Goal: Transaction & Acquisition: Purchase product/service

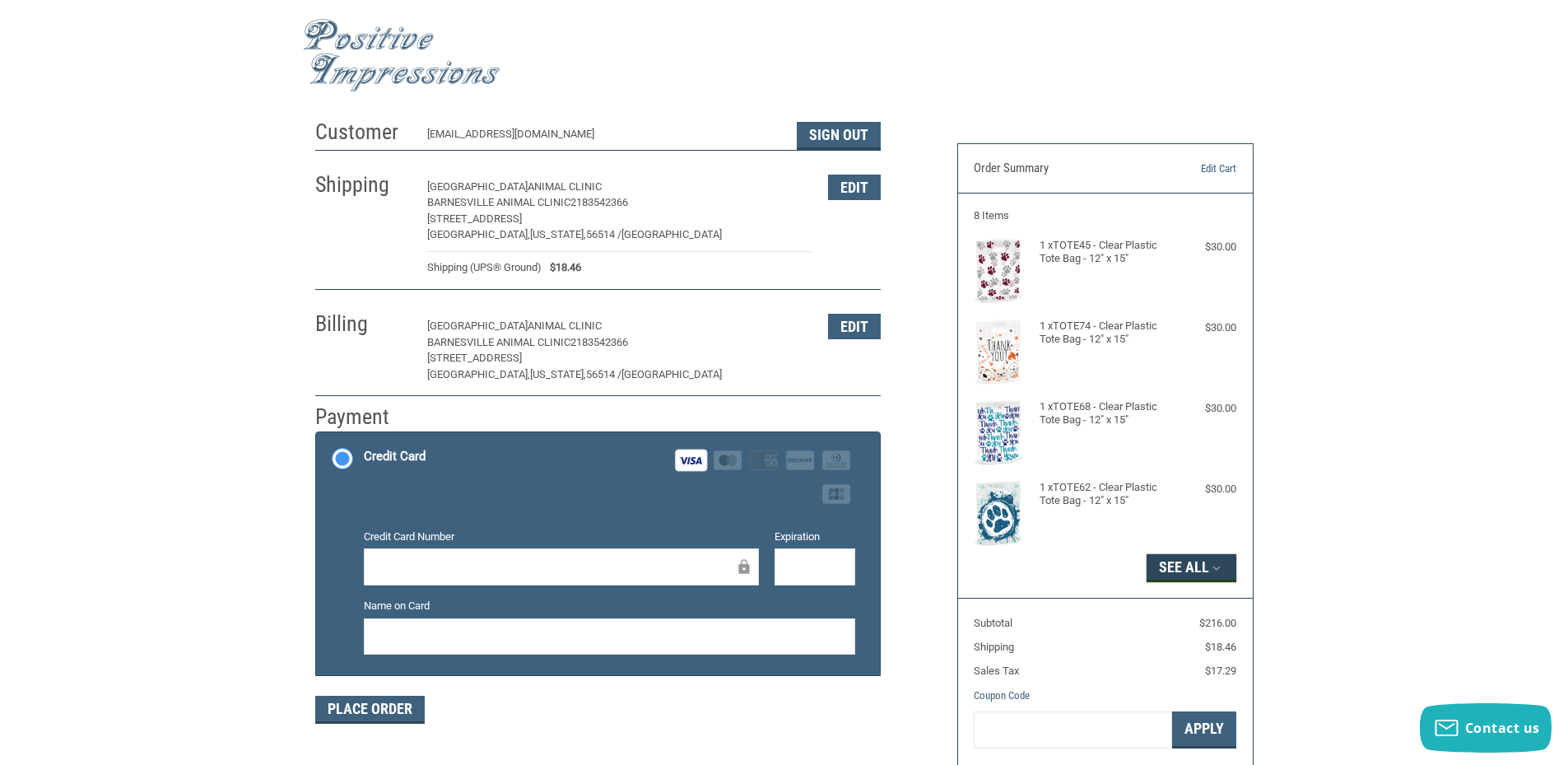
click at [1197, 560] on button "See All" at bounding box center [1191, 568] width 89 height 28
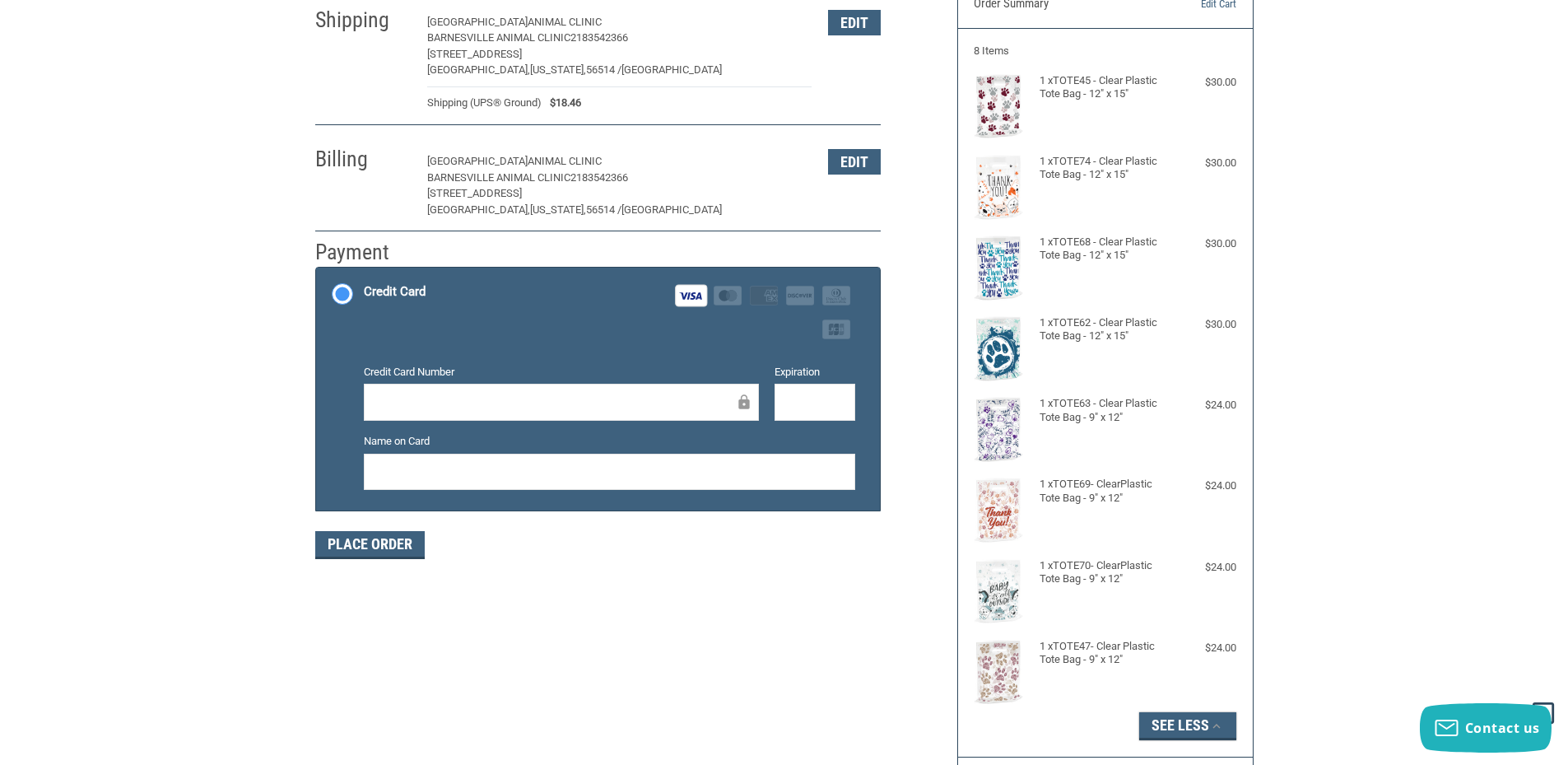
scroll to position [247, 0]
click at [270, 83] on div "Customer [EMAIL_ADDRESS][DOMAIN_NAME] Sign Out Shipping Barnesville Animal Clin…" at bounding box center [784, 470] width 1568 height 1046
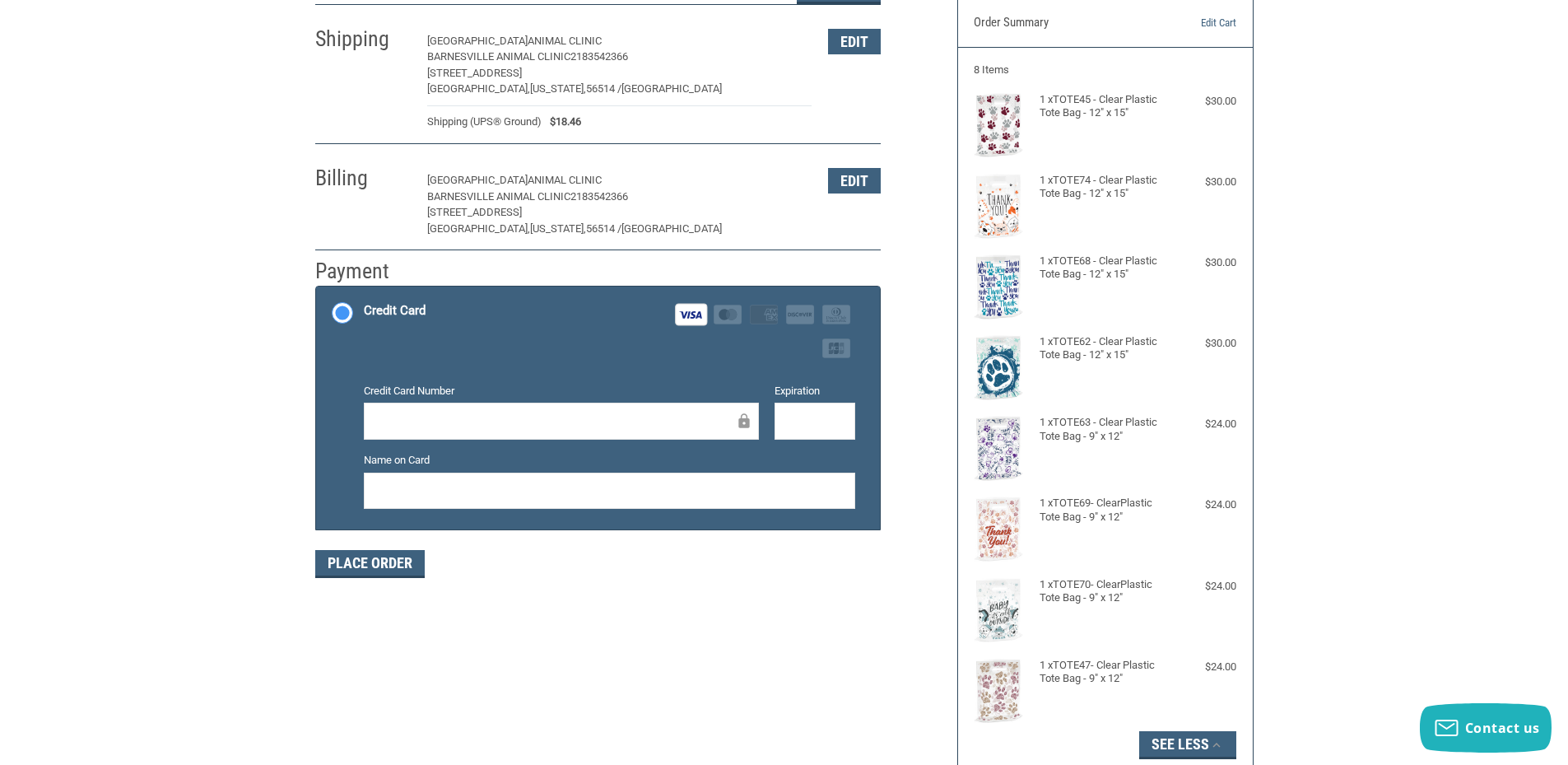
scroll to position [164, 0]
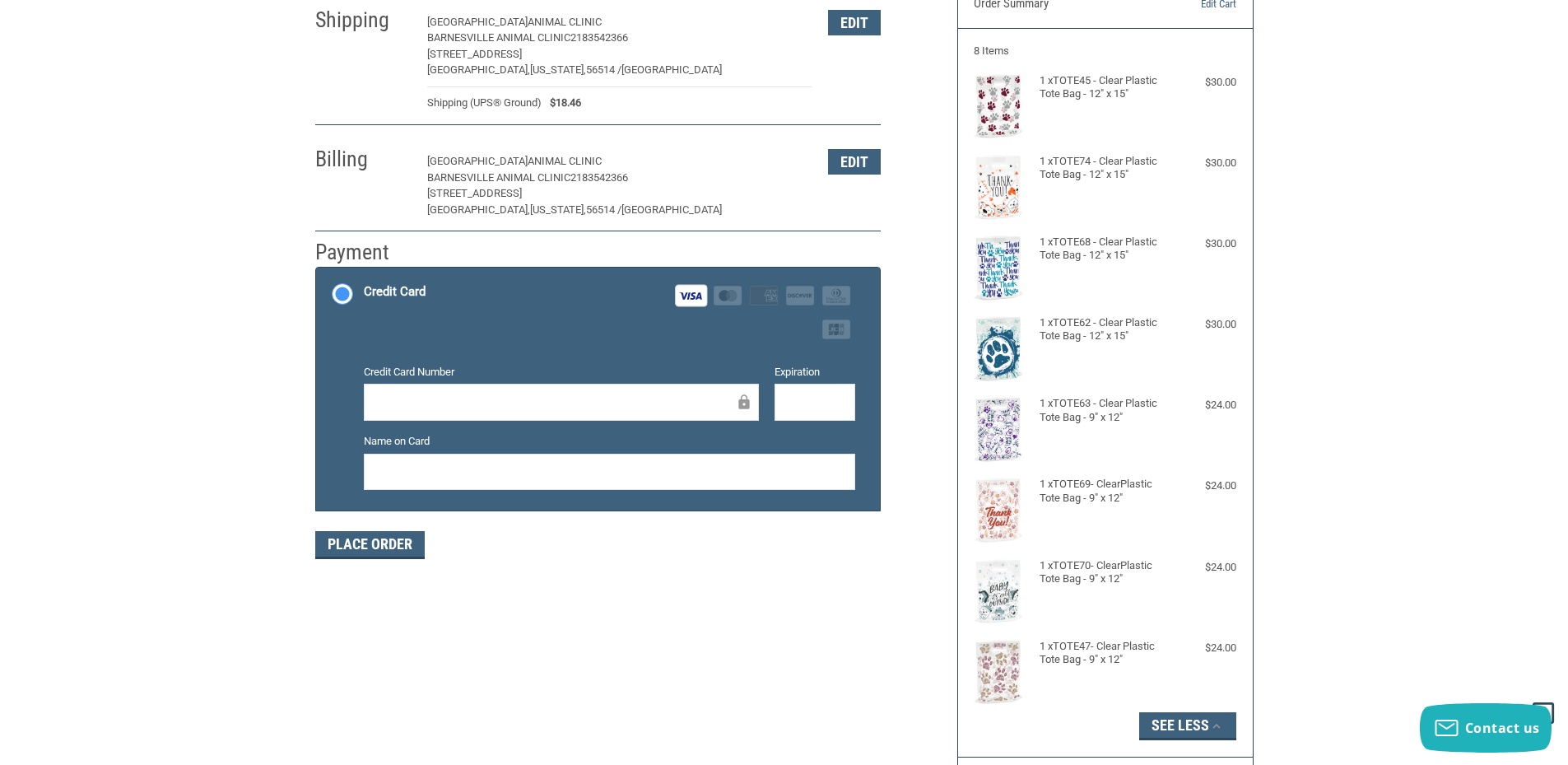
click at [220, 86] on div "Customer [EMAIL_ADDRESS][DOMAIN_NAME] Sign Out Shipping Barnesville Animal Clin…" at bounding box center [784, 470] width 1568 height 1046
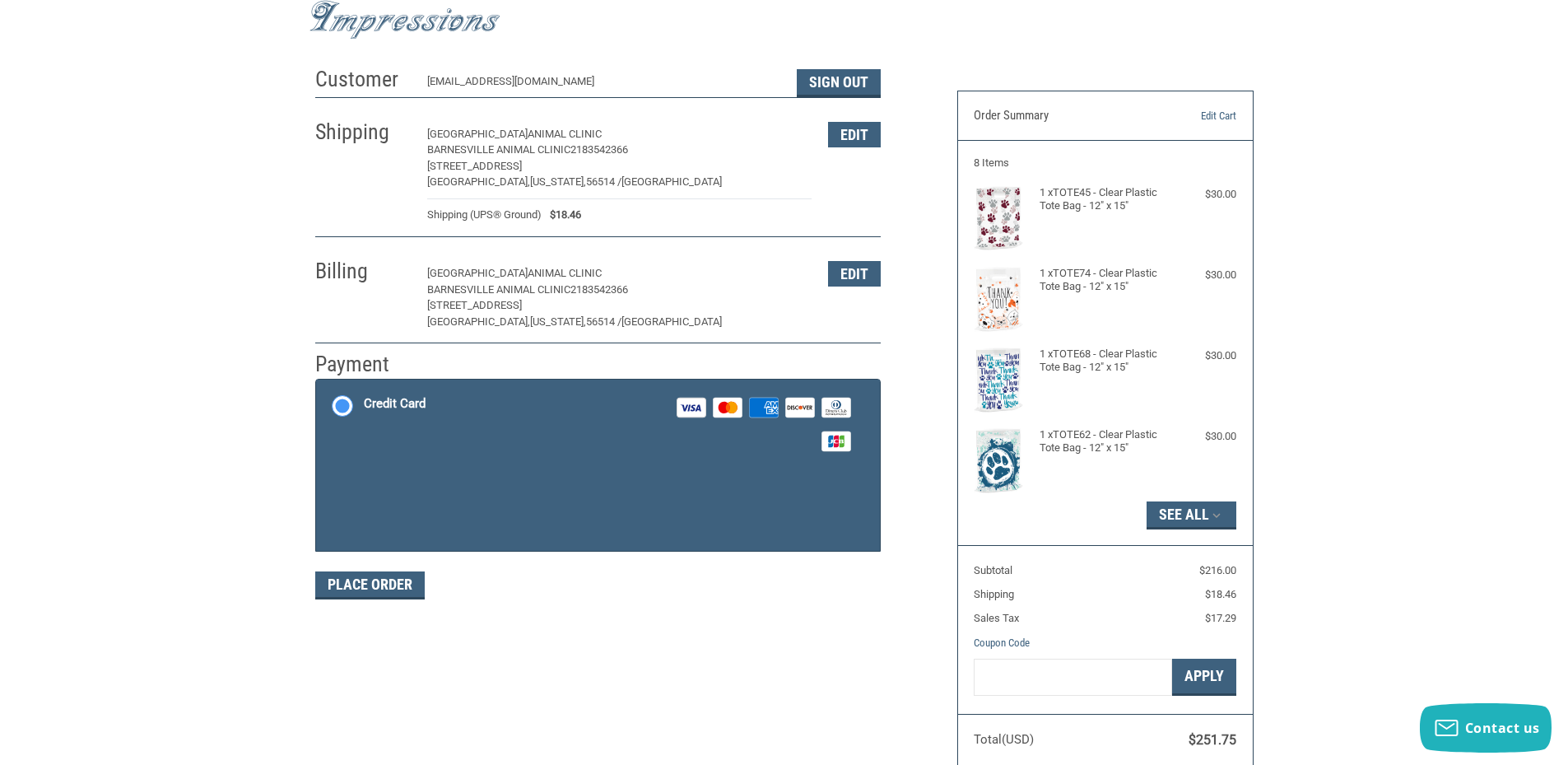
scroll to position [82, 0]
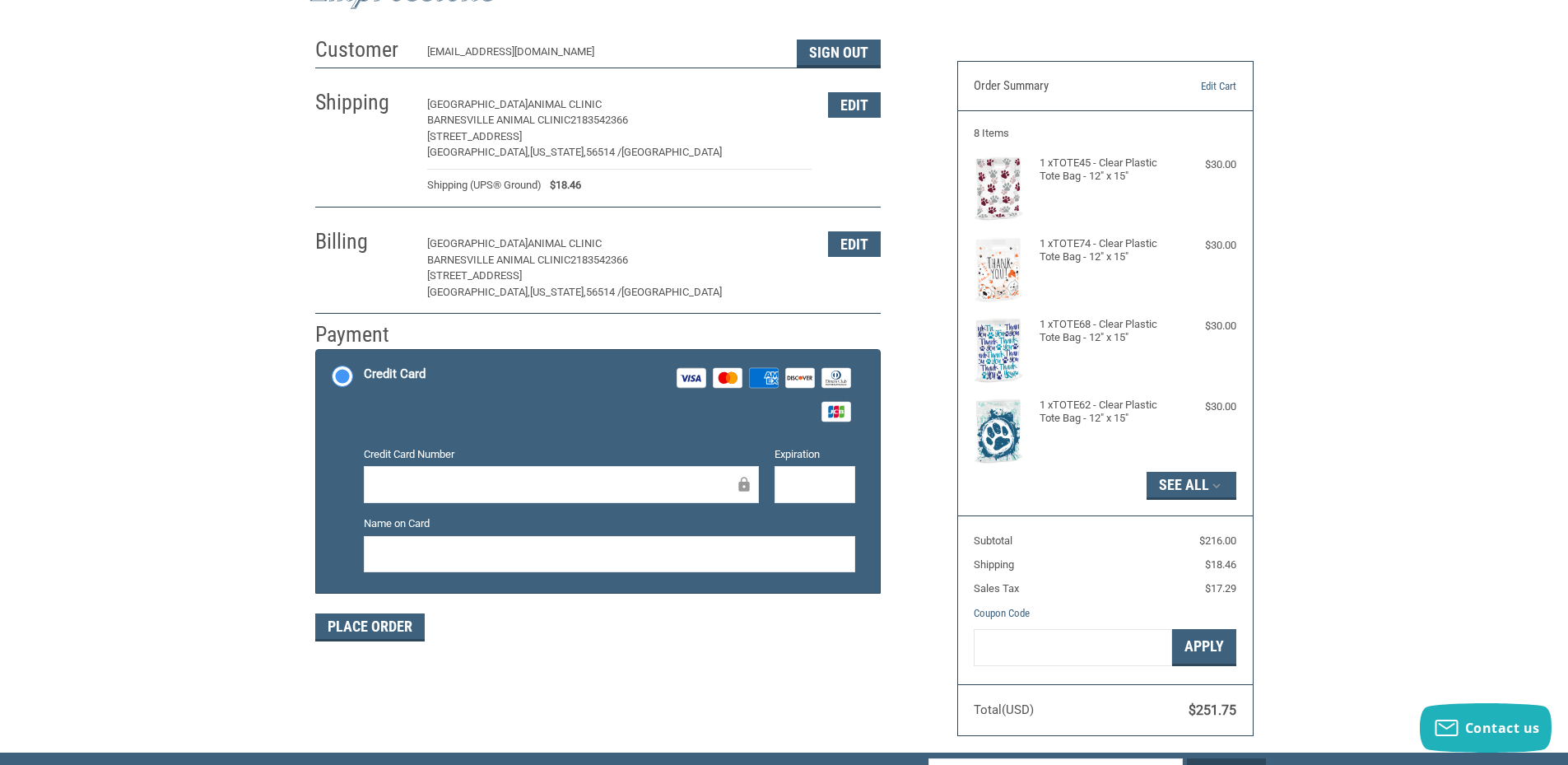
click at [477, 467] on div at bounding box center [561, 484] width 395 height 37
click at [433, 537] on div at bounding box center [609, 555] width 492 height 37
click at [390, 626] on button "Place Order" at bounding box center [370, 628] width 110 height 28
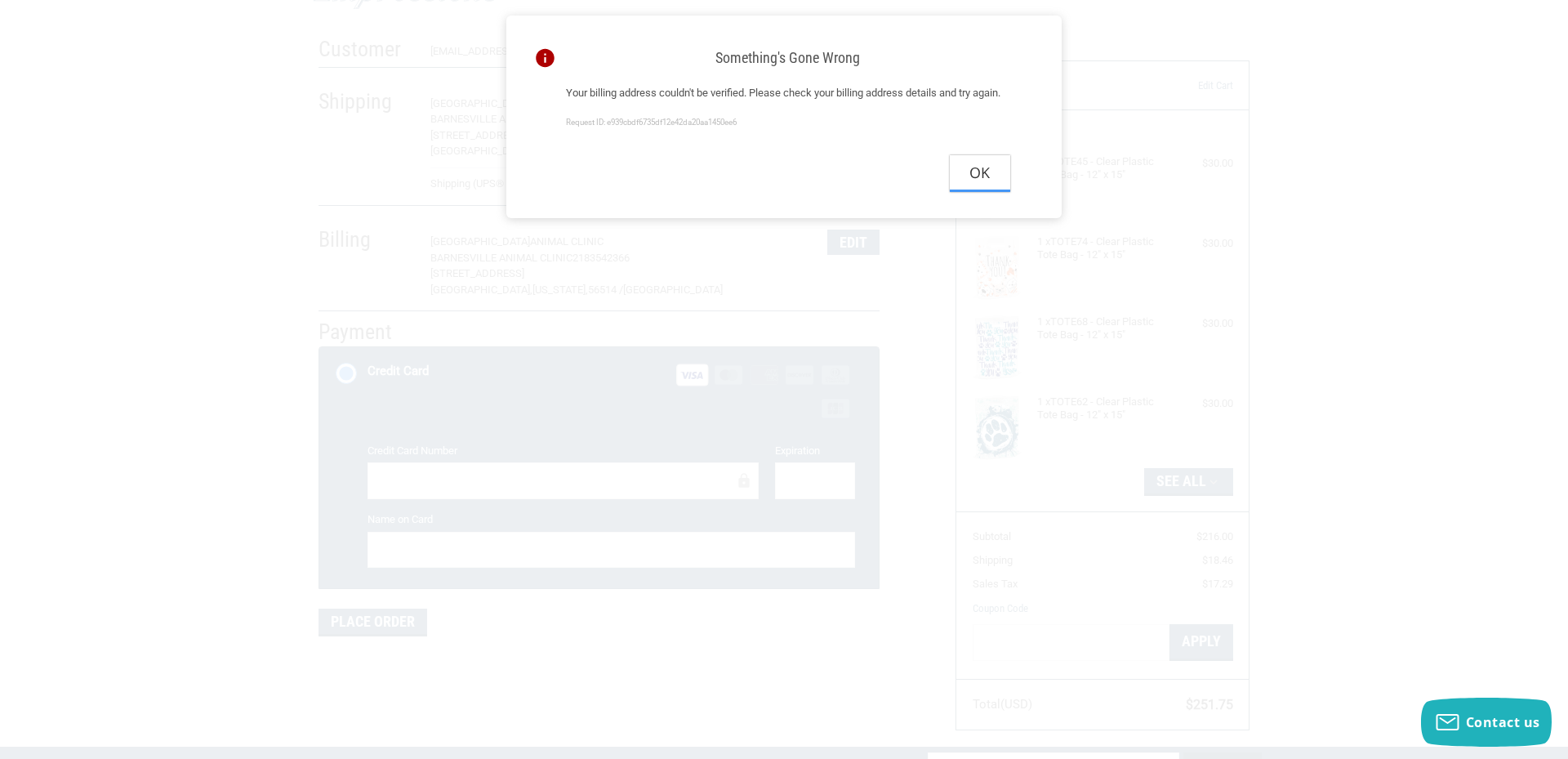
click at [976, 192] on button "Ok" at bounding box center [980, 174] width 60 height 37
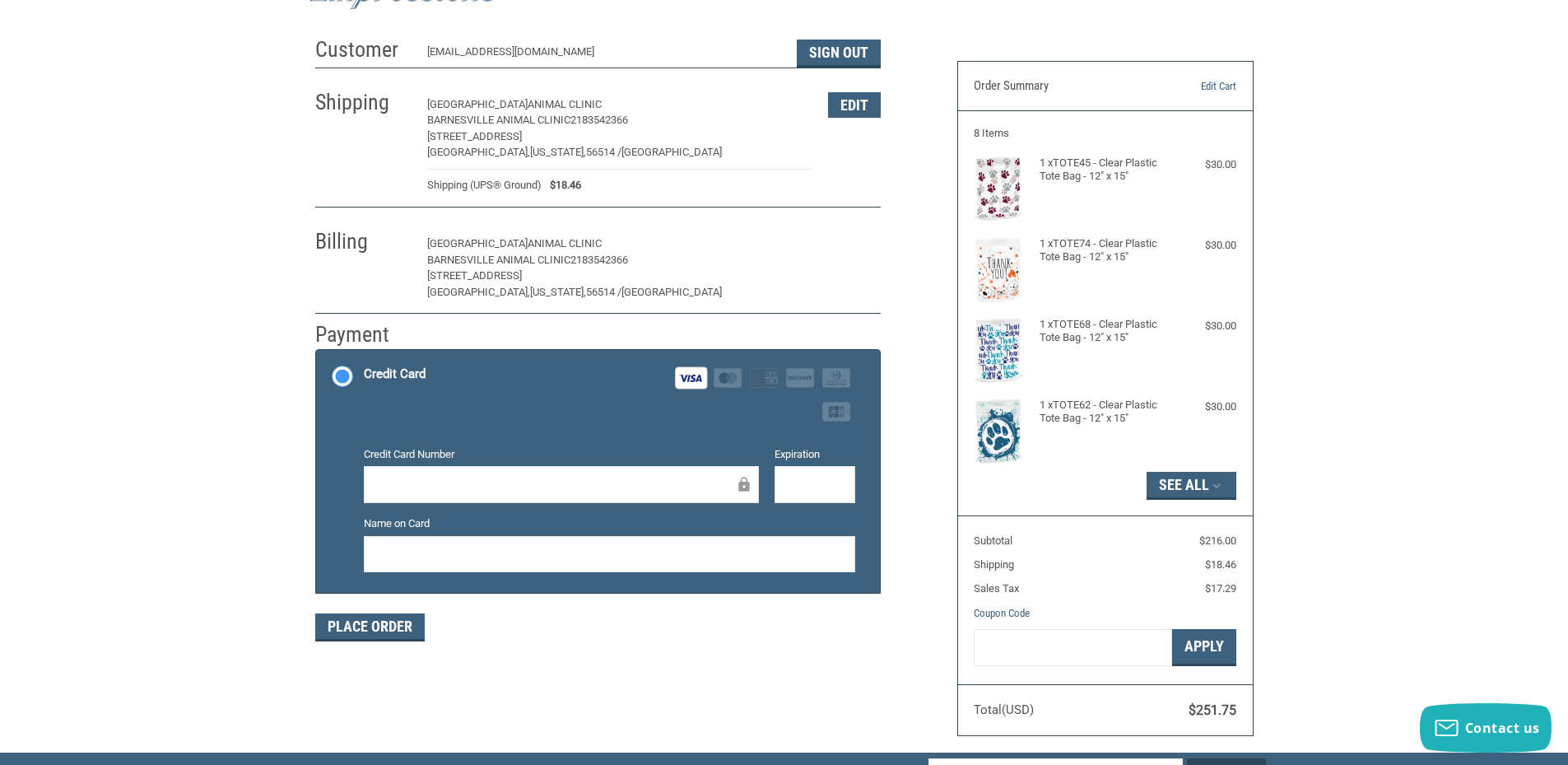
click at [832, 238] on button "Edit" at bounding box center [854, 245] width 53 height 26
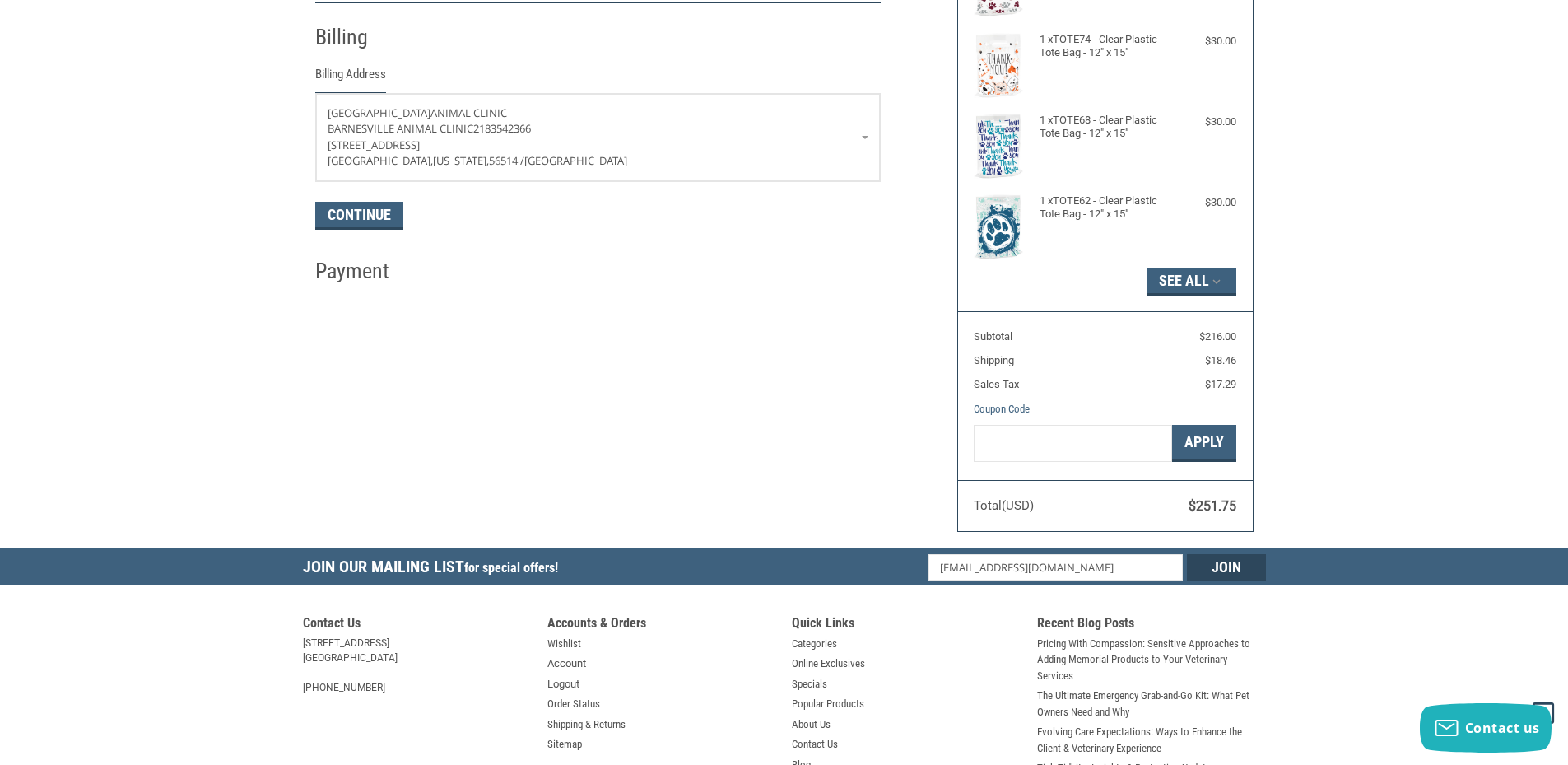
scroll to position [291, 0]
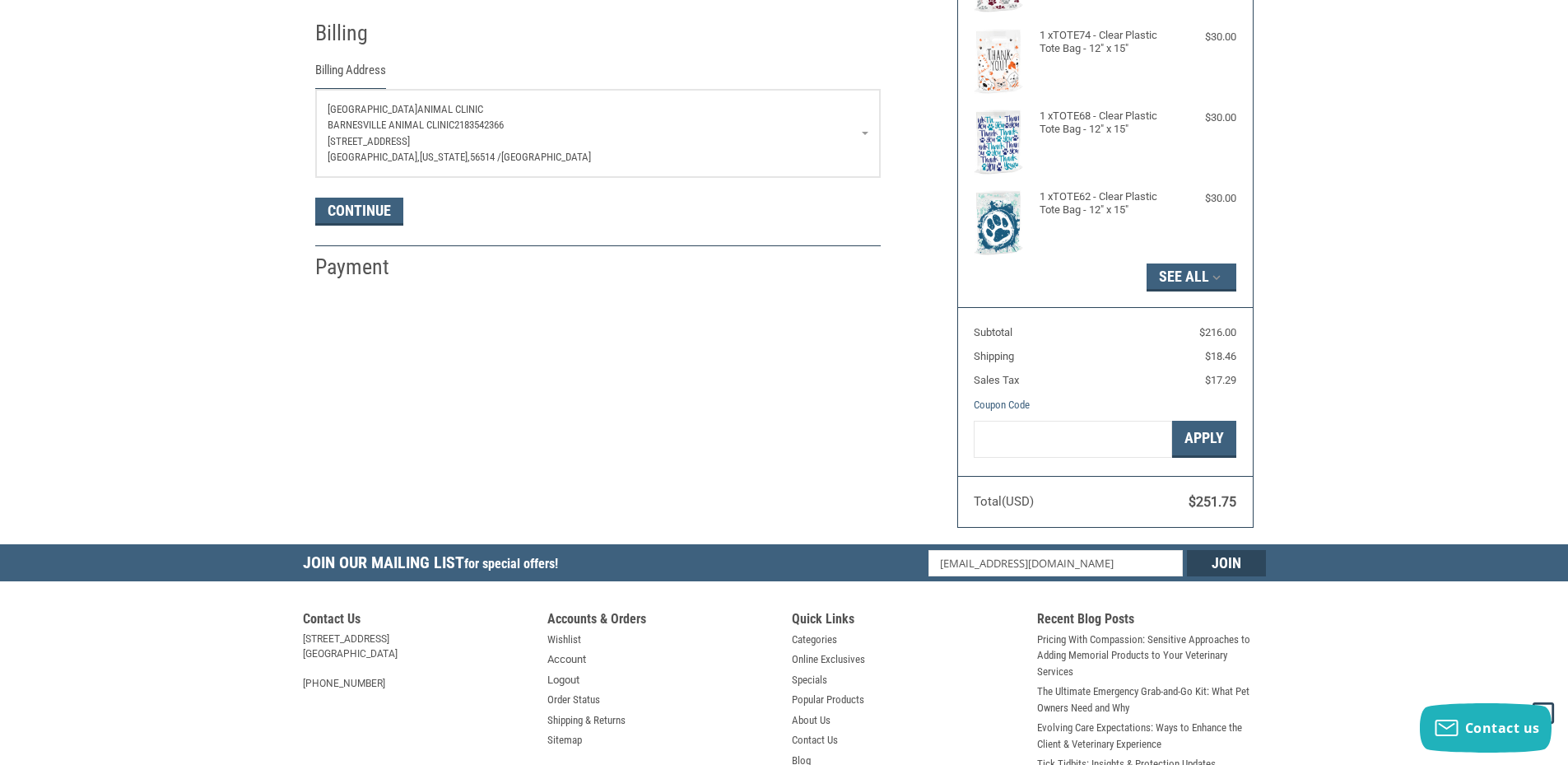
click at [867, 142] on p "[STREET_ADDRESS]" at bounding box center [598, 142] width 540 height 17
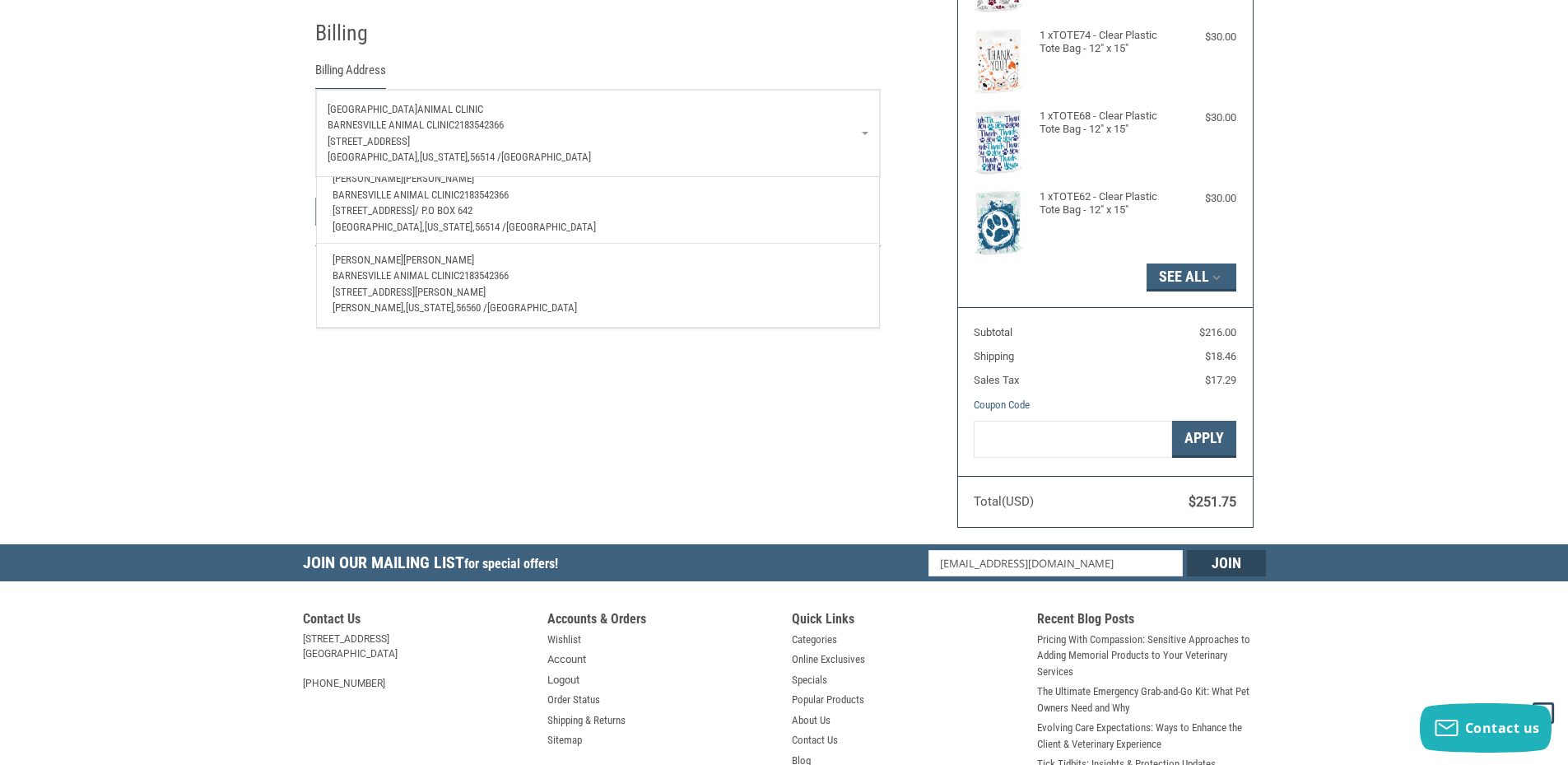
scroll to position [141, 0]
click at [476, 284] on p "[STREET_ADDRESS][PERSON_NAME]" at bounding box center [598, 293] width 530 height 17
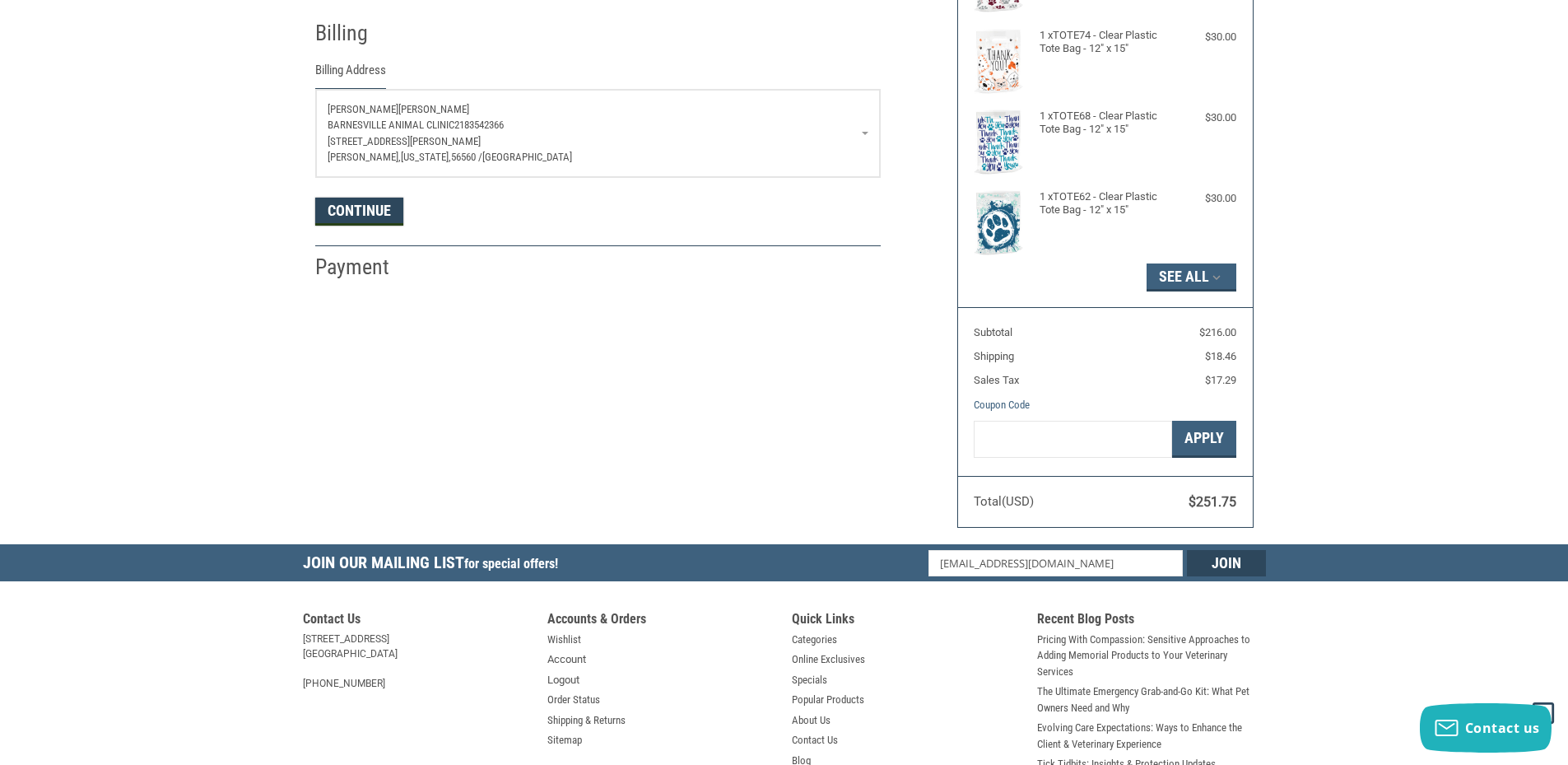
click at [356, 206] on button "Continue" at bounding box center [359, 211] width 88 height 28
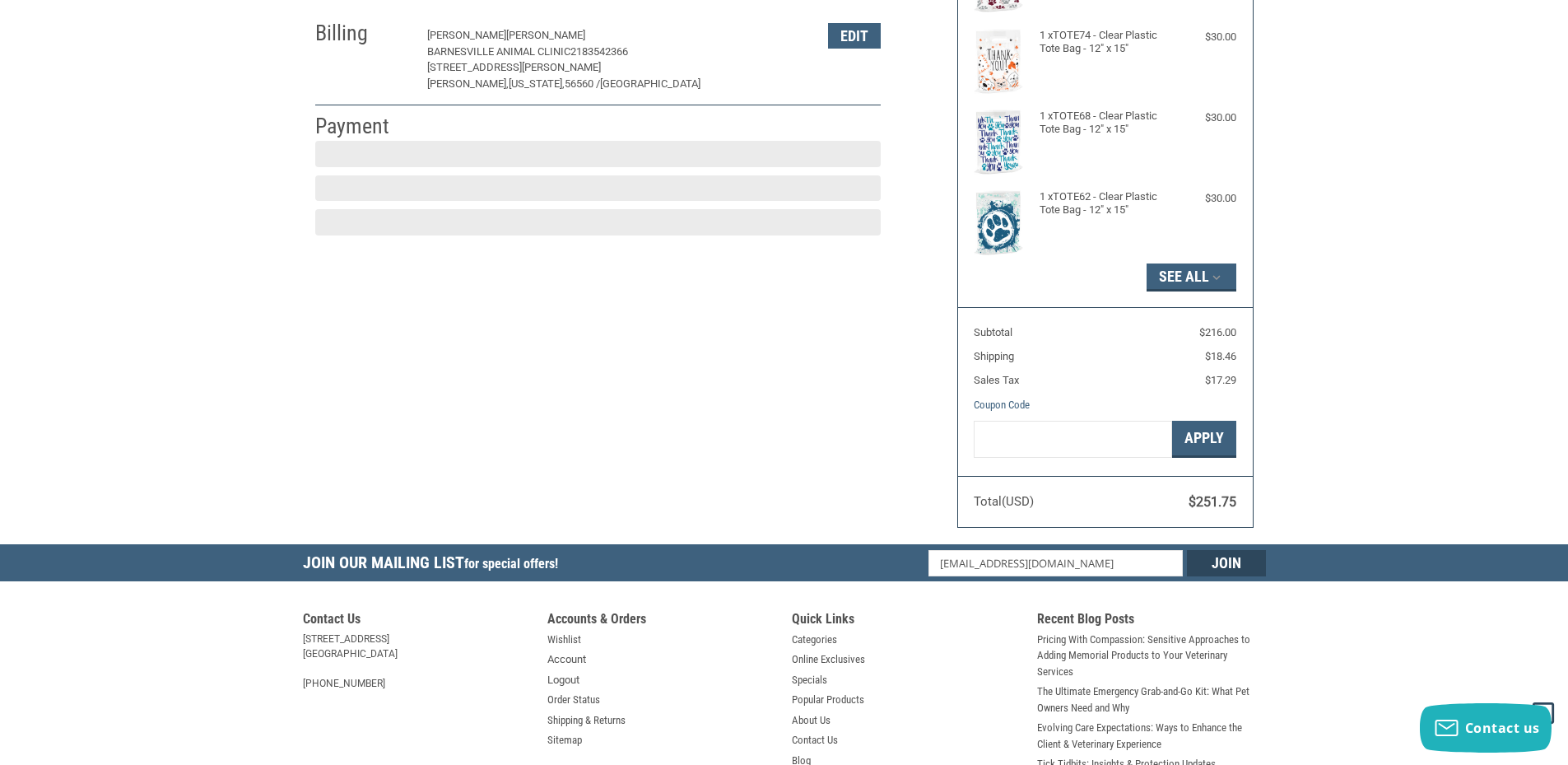
scroll to position [245, 0]
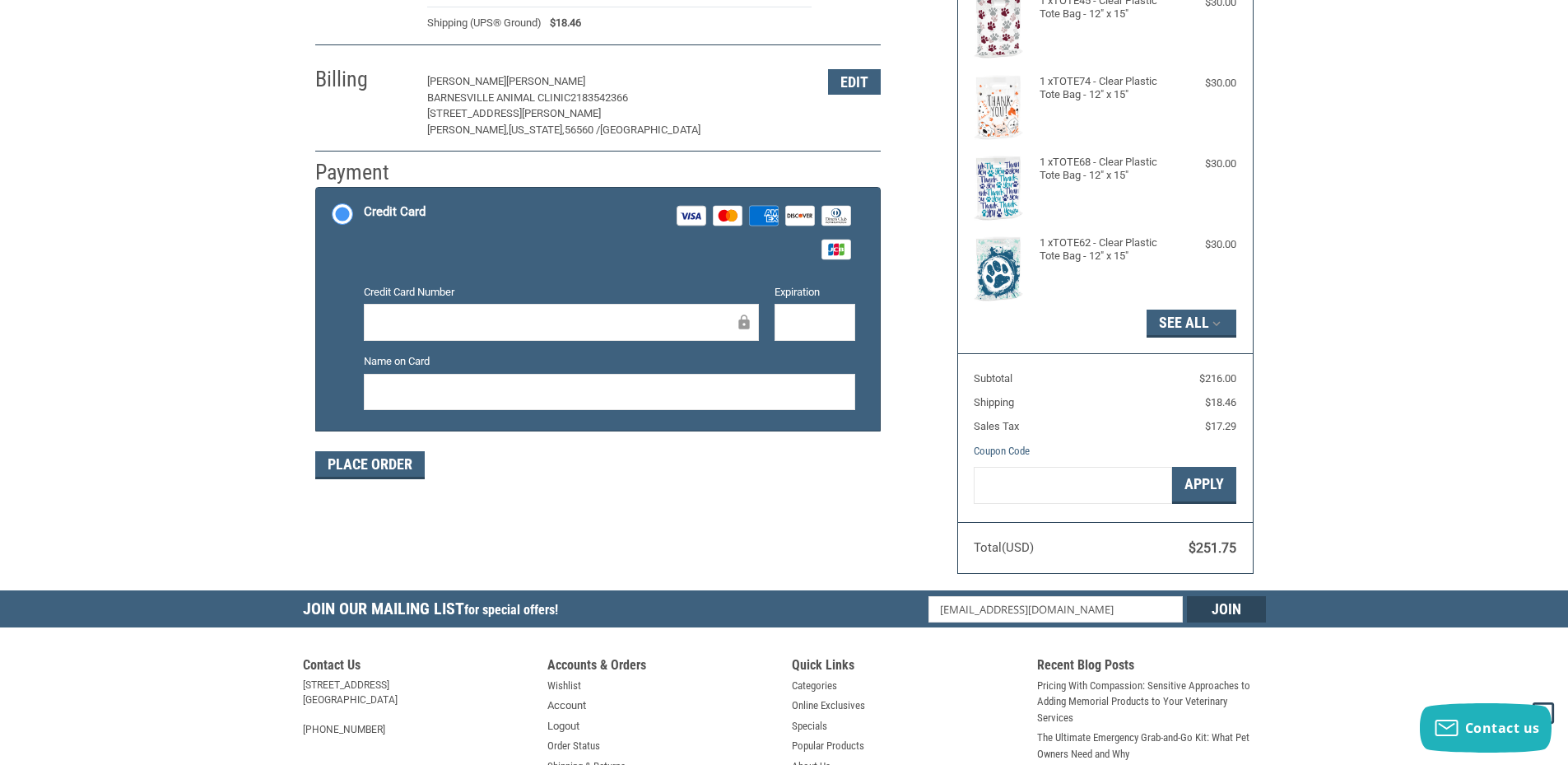
click at [493, 312] on div at bounding box center [561, 322] width 395 height 37
click at [815, 310] on div at bounding box center [814, 322] width 80 height 37
click at [714, 414] on div "Credit Card Number Expiration Name on Card" at bounding box center [610, 353] width 508 height 139
click at [718, 404] on div at bounding box center [609, 392] width 492 height 37
click at [403, 463] on button "Place Order" at bounding box center [370, 465] width 110 height 28
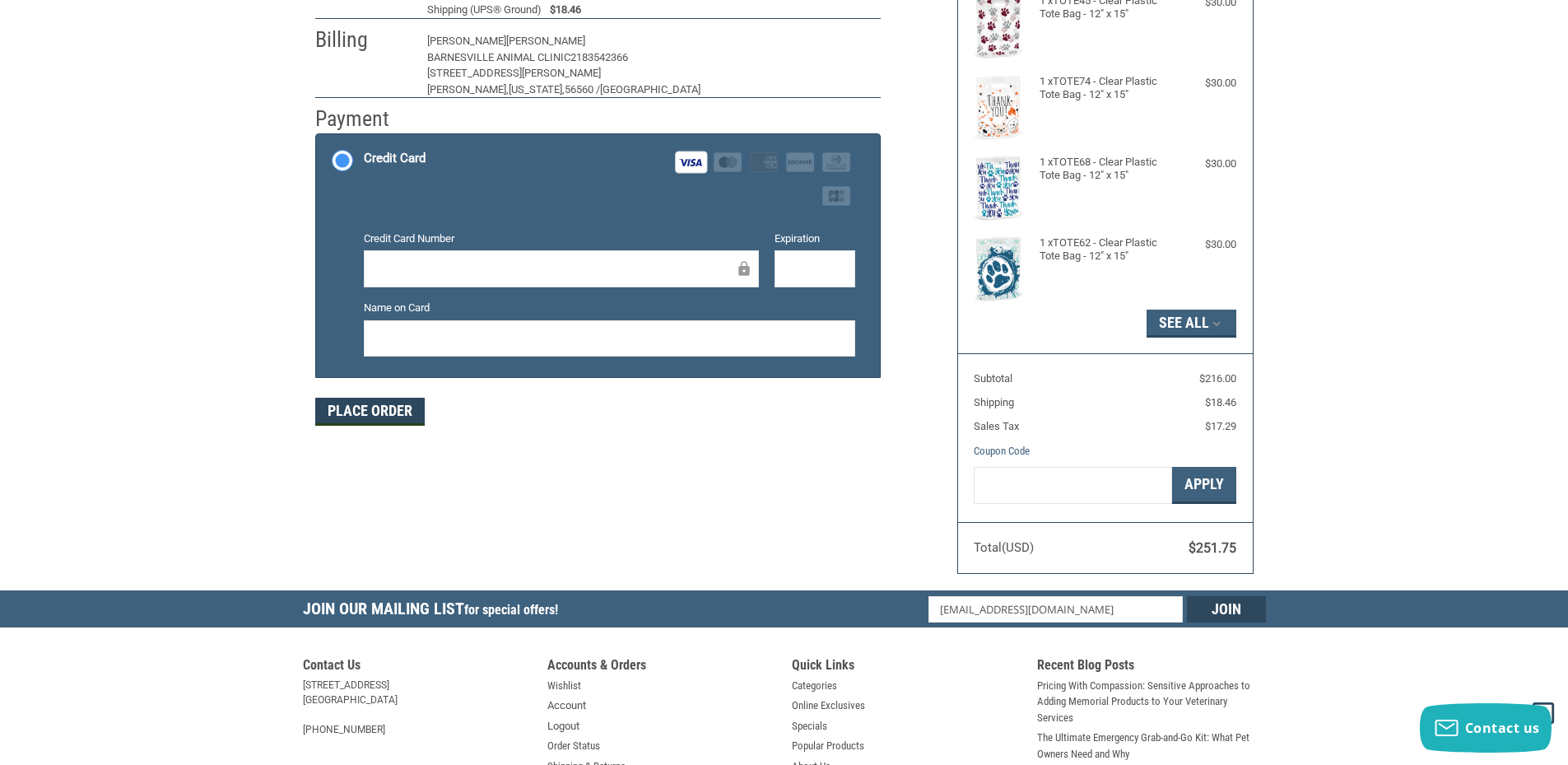
scroll to position [183, 0]
